Goal: Transaction & Acquisition: Purchase product/service

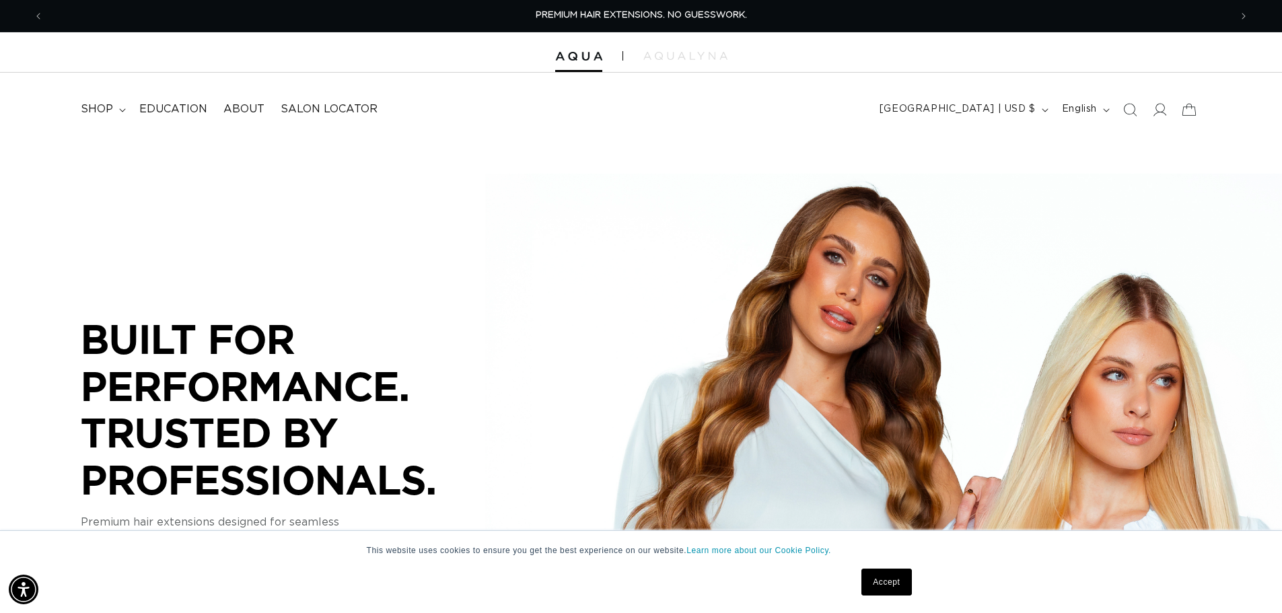
click at [865, 580] on link "Accept" at bounding box center [886, 582] width 50 height 27
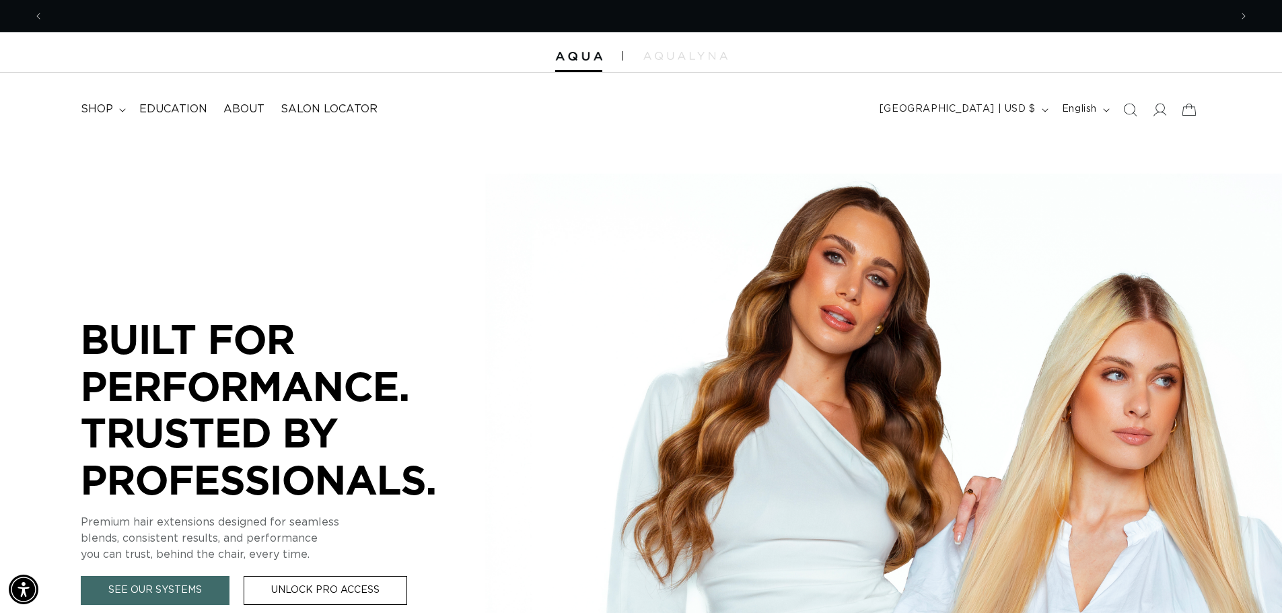
scroll to position [0, 1186]
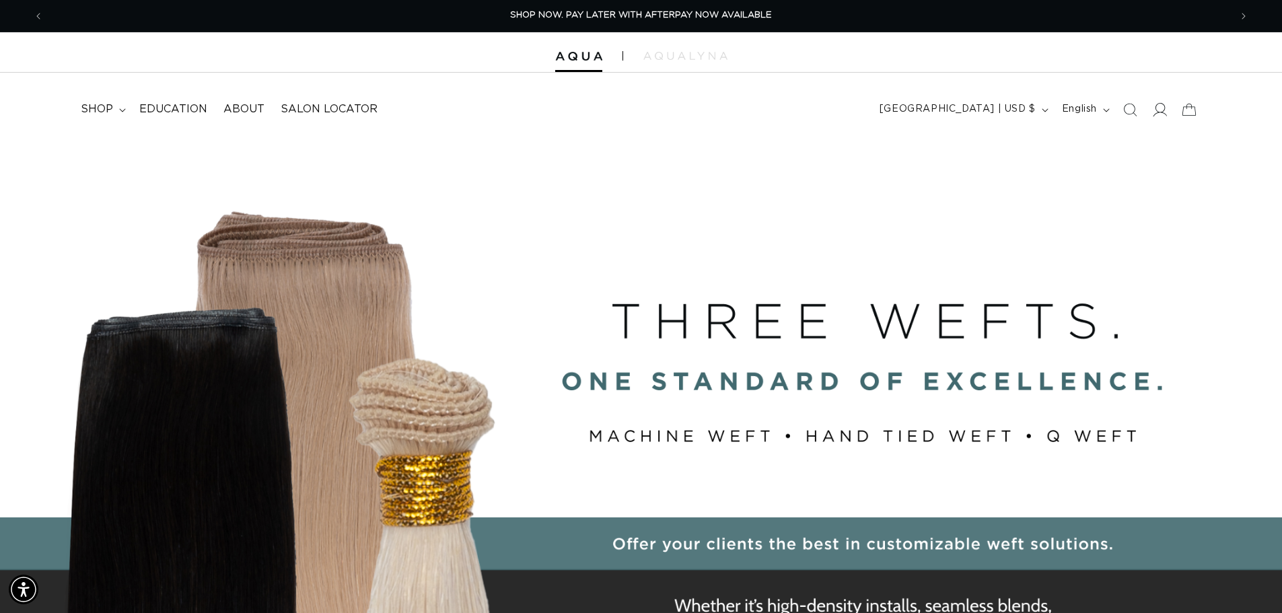
click at [1159, 115] on icon at bounding box center [1159, 109] width 14 height 14
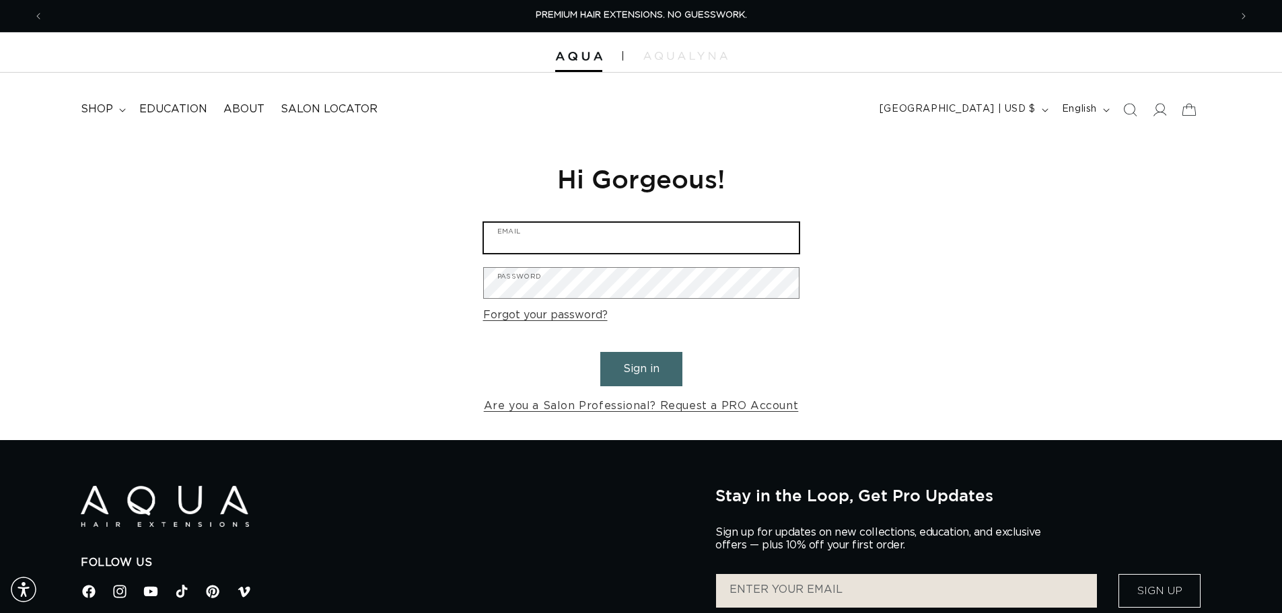
type input "chasteenmarx@yahoo.com"
click at [644, 355] on button "Sign in" at bounding box center [641, 369] width 82 height 34
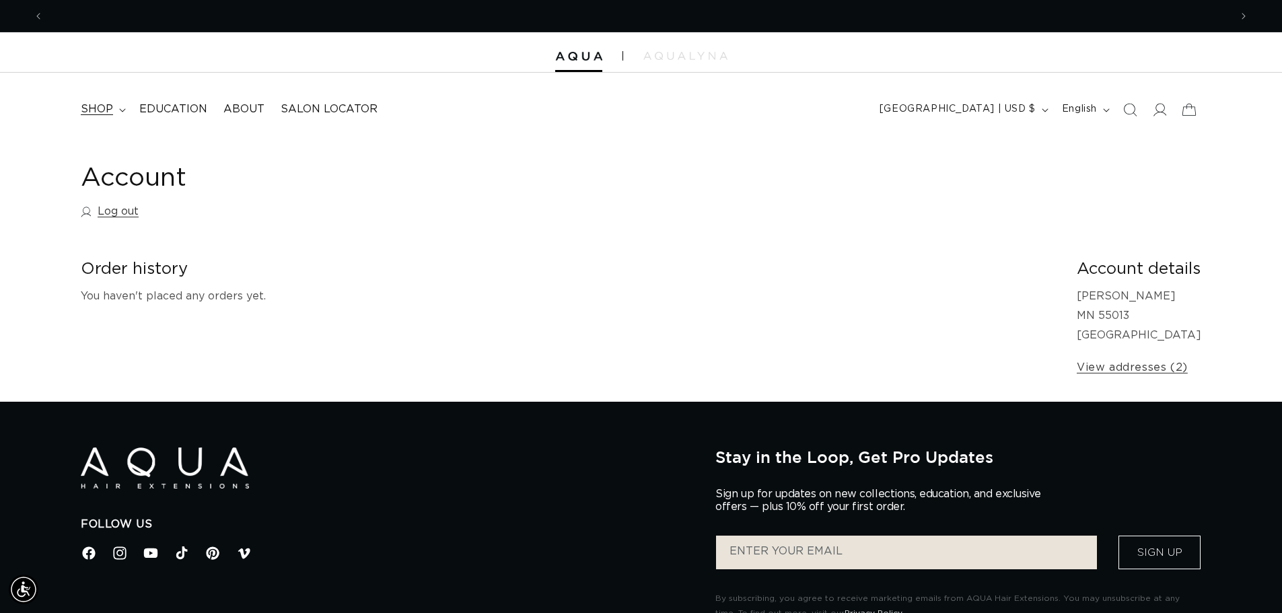
scroll to position [0, 1186]
click at [112, 106] on summary "shop" at bounding box center [102, 109] width 59 height 30
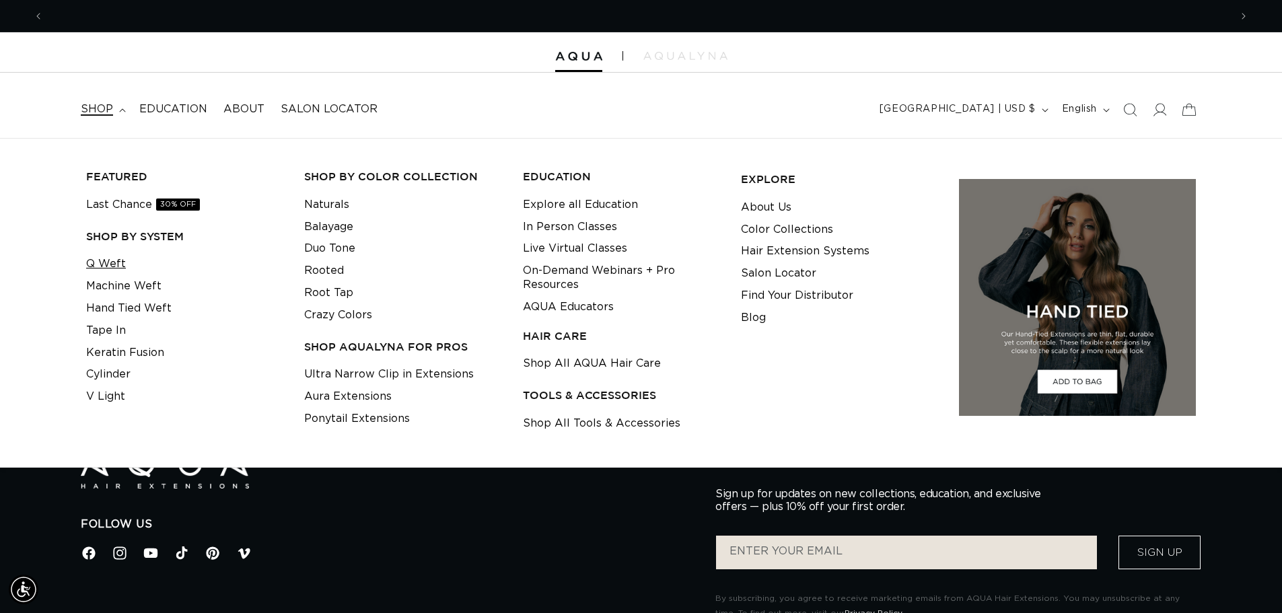
scroll to position [0, 2373]
click at [151, 352] on link "Keratin Fusion" at bounding box center [125, 353] width 78 height 22
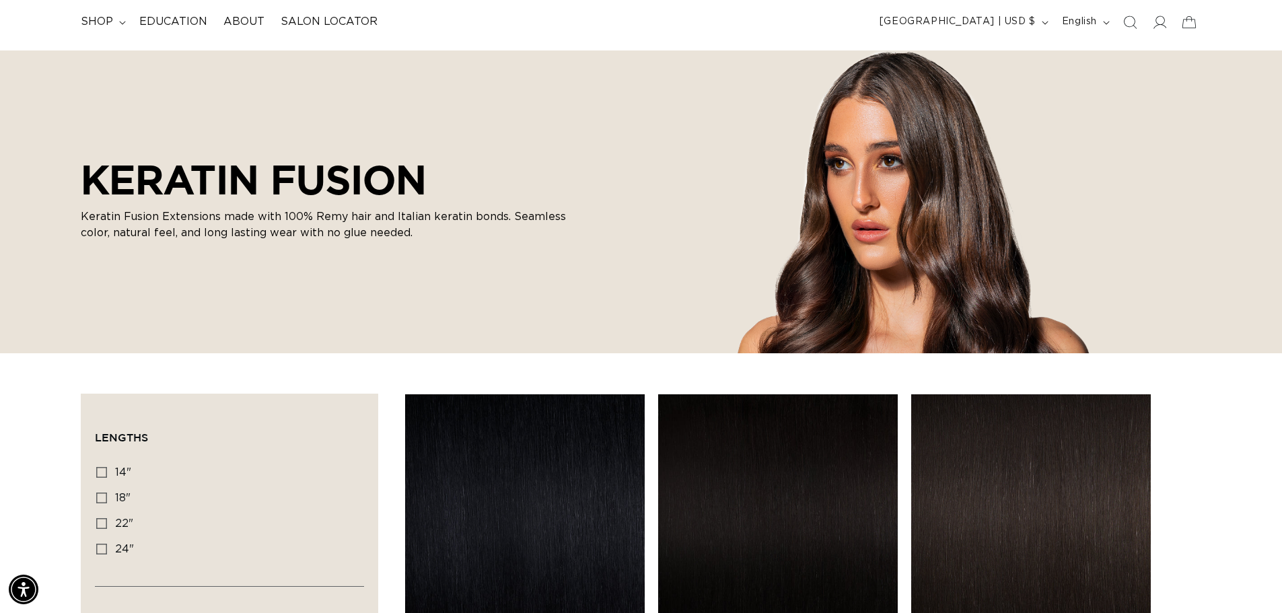
scroll to position [135, 0]
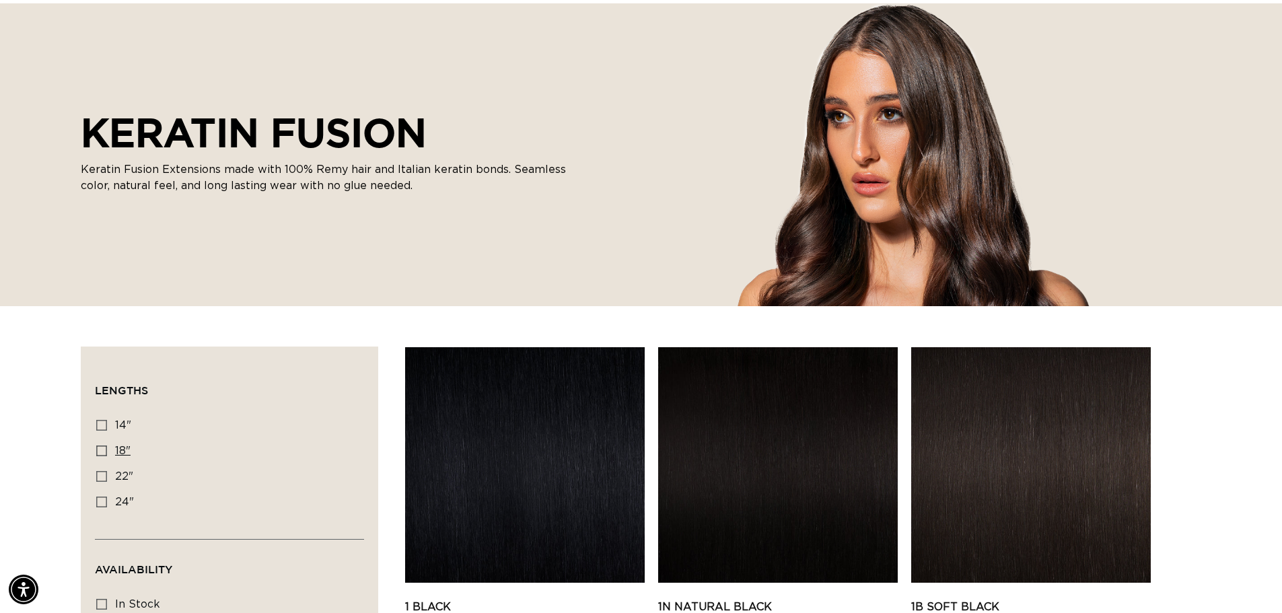
click at [118, 450] on span "18"" at bounding box center [122, 450] width 15 height 11
click at [107, 450] on input "18" 18" (47 products)" at bounding box center [101, 450] width 11 height 11
checkbox input "true"
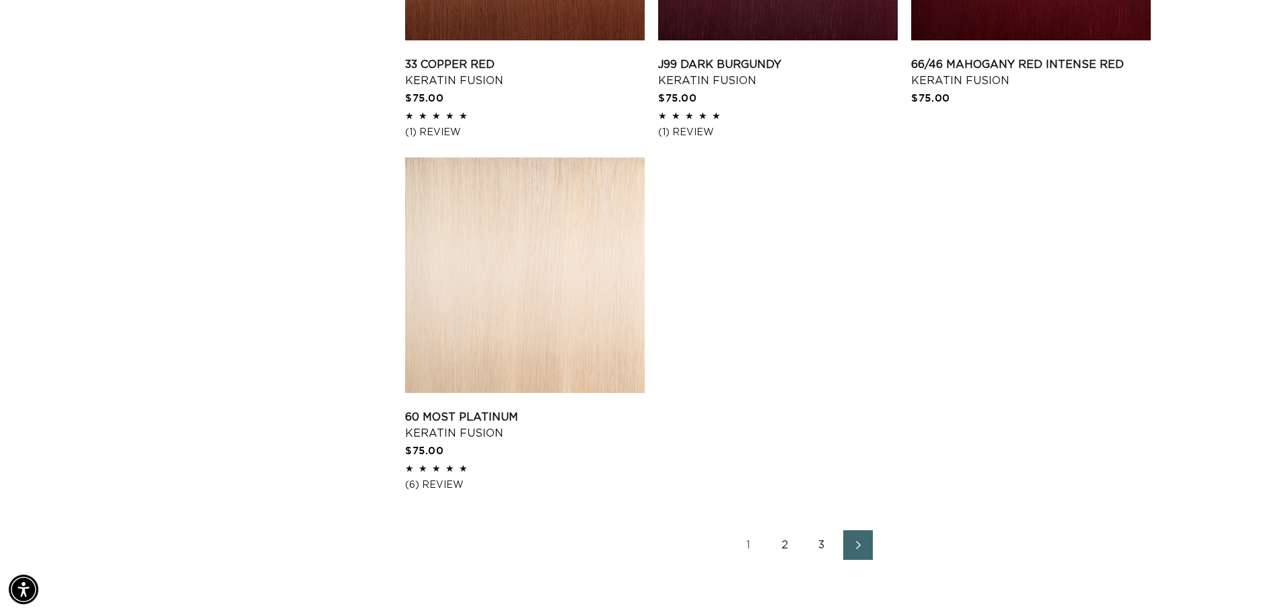
scroll to position [2153, 0]
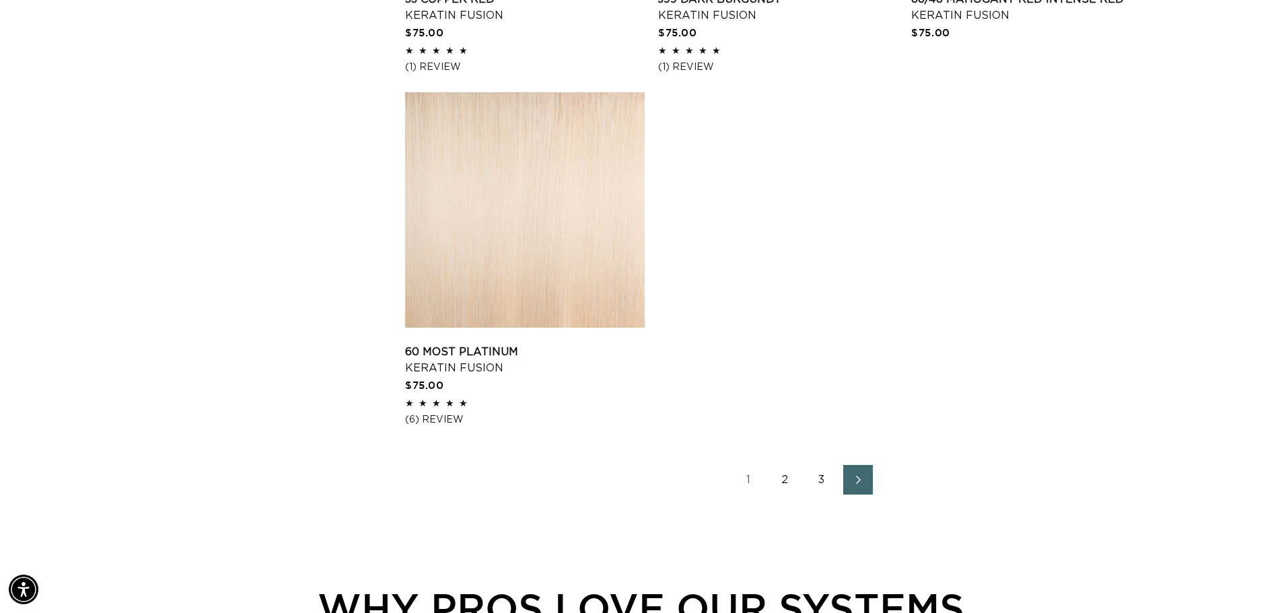
click at [791, 485] on link "2" at bounding box center [786, 480] width 30 height 30
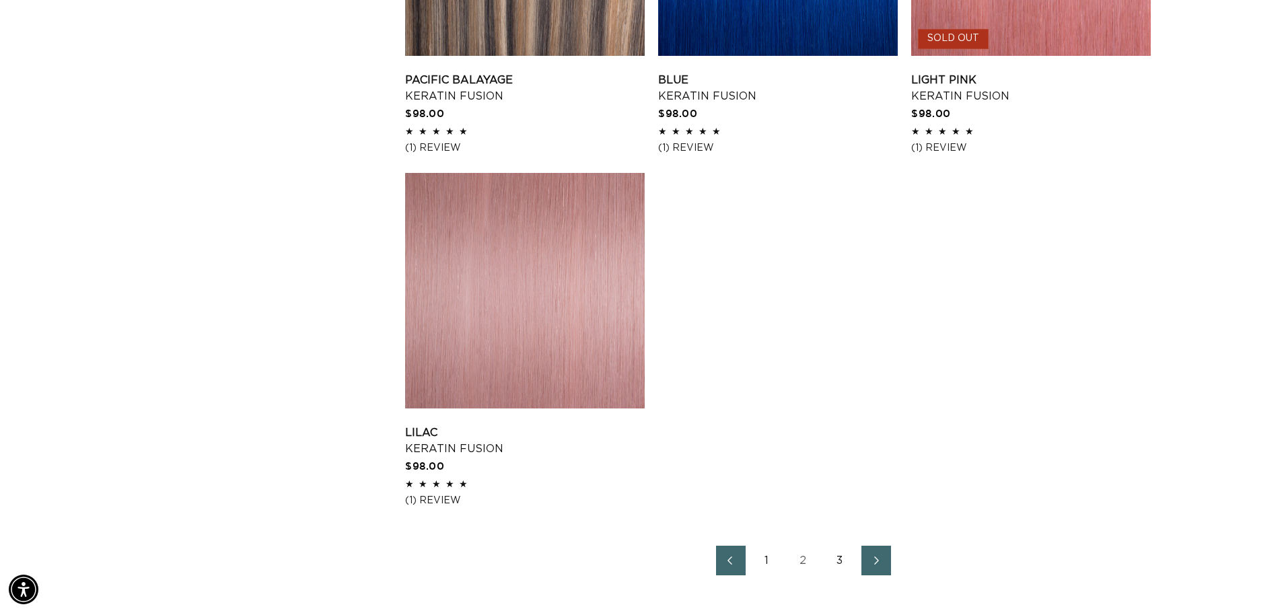
scroll to position [2086, 0]
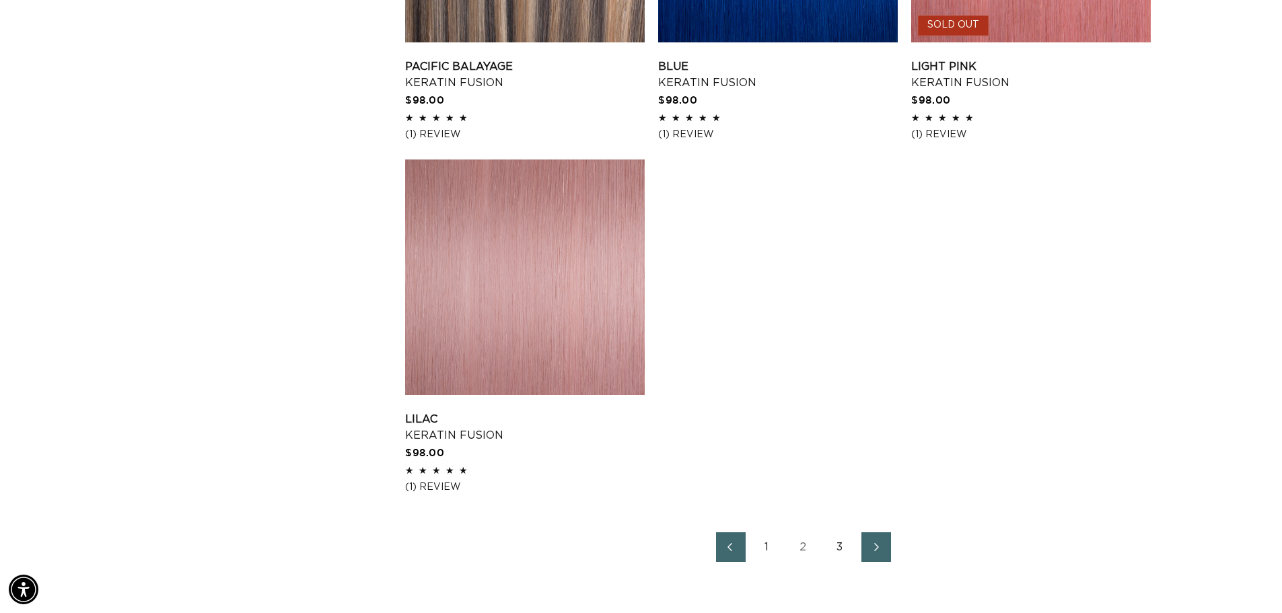
click at [837, 554] on link "3" at bounding box center [840, 547] width 30 height 30
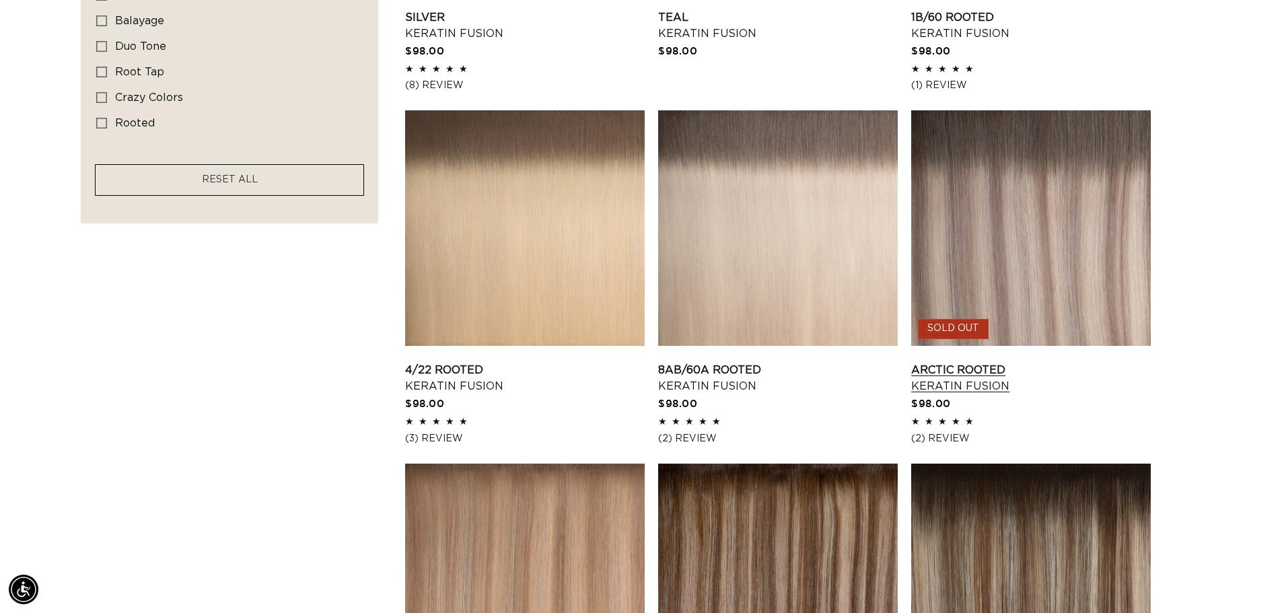
scroll to position [0, 2373]
click at [1042, 362] on link "Arctic Rooted Keratin Fusion" at bounding box center [1031, 378] width 240 height 32
